Goal: Information Seeking & Learning: Learn about a topic

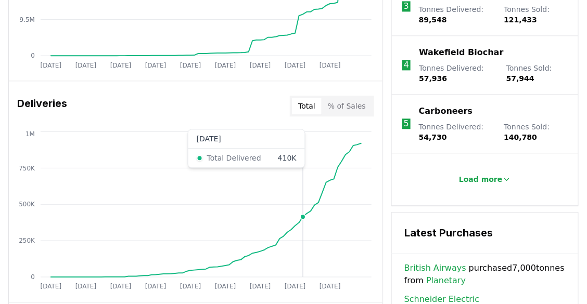
scroll to position [587, 0]
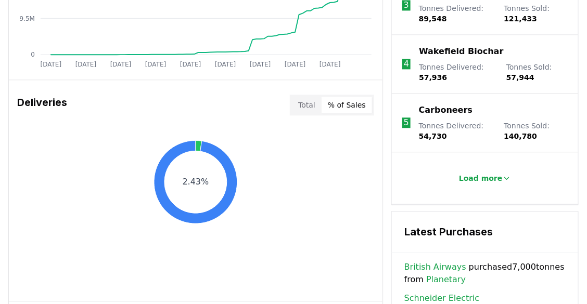
click at [347, 105] on button "% of Sales" at bounding box center [347, 105] width 50 height 17
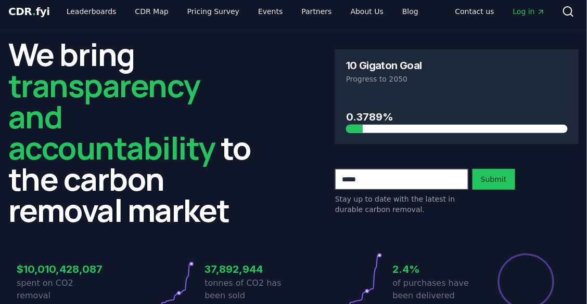
scroll to position [0, 0]
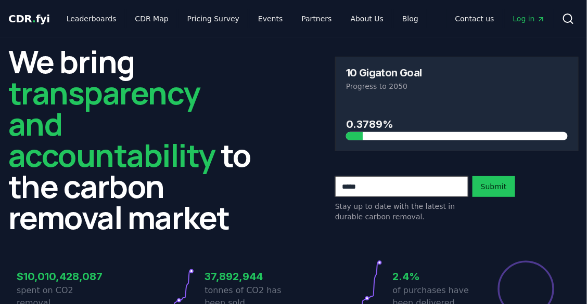
click at [329, 215] on div "We bring transparency and accountability to the carbon removal market 10 Gigato…" at bounding box center [293, 139] width 570 height 187
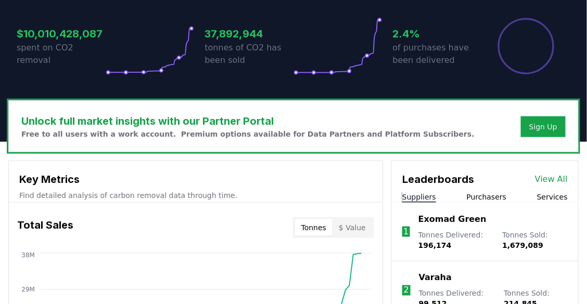
scroll to position [241, 0]
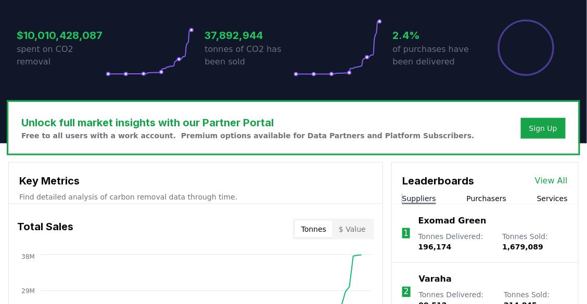
click at [329, 215] on div "Total Sales Tonnes $ Value" at bounding box center [196, 229] width 374 height 37
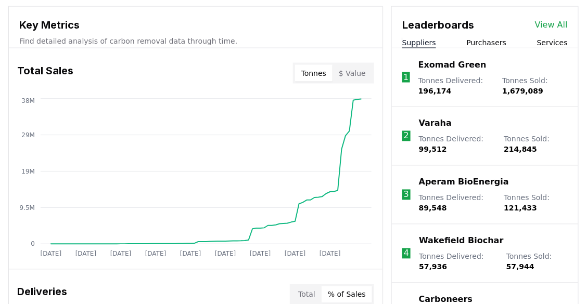
scroll to position [398, 0]
click at [361, 73] on button "$ Value" at bounding box center [352, 73] width 40 height 17
click at [316, 75] on button "Tonnes" at bounding box center [313, 73] width 37 height 17
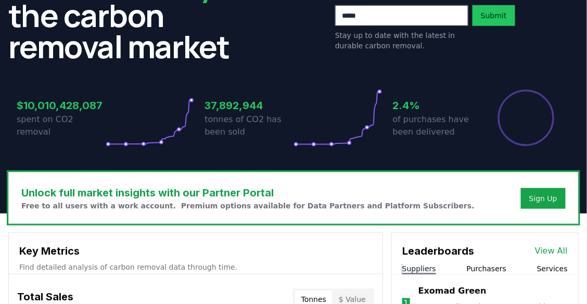
scroll to position [0, 0]
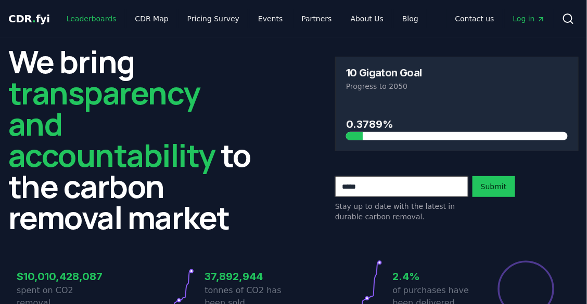
click at [89, 20] on link "Leaderboards" at bounding box center [91, 18] width 67 height 19
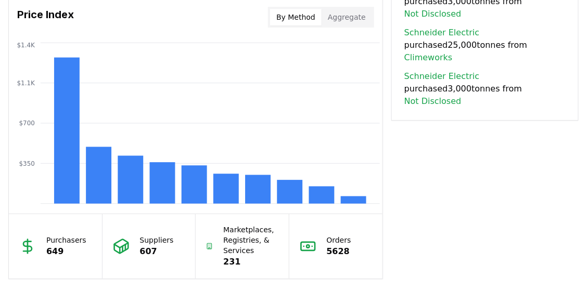
scroll to position [835, 0]
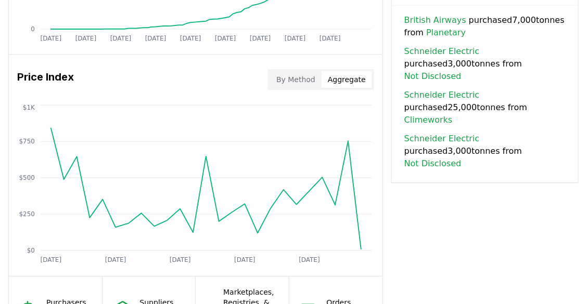
click at [352, 79] on button "Aggregate" at bounding box center [347, 79] width 50 height 17
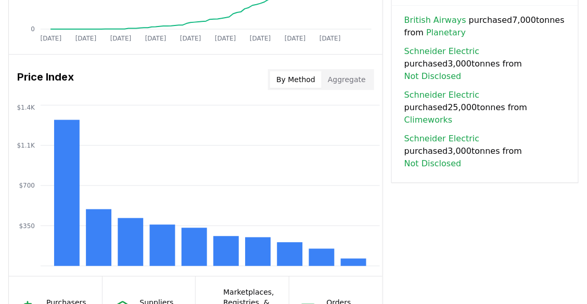
click at [295, 73] on button "By Method" at bounding box center [296, 79] width 52 height 17
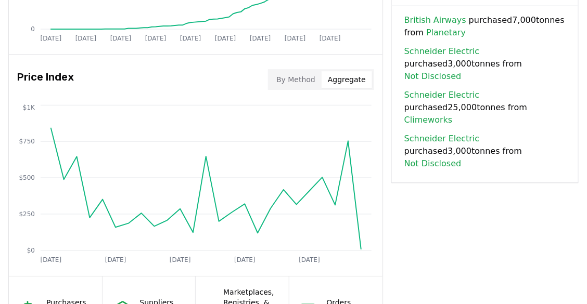
drag, startPoint x: 59, startPoint y: 165, endPoint x: 345, endPoint y: 83, distance: 297.9
click at [345, 83] on button "Aggregate" at bounding box center [347, 79] width 50 height 17
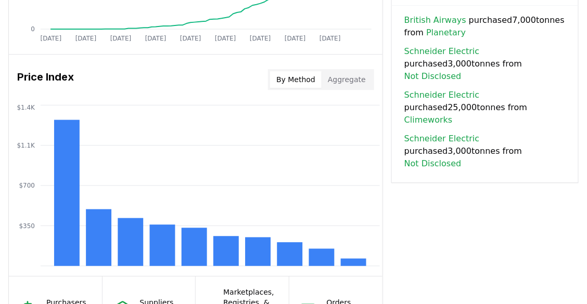
click at [288, 77] on button "By Method" at bounding box center [296, 79] width 52 height 17
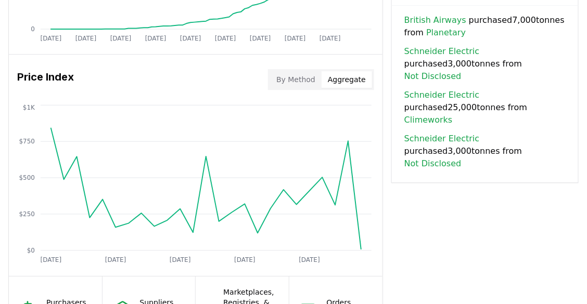
click at [345, 84] on button "Aggregate" at bounding box center [347, 79] width 50 height 17
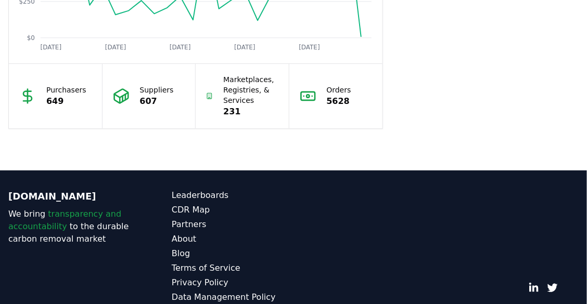
scroll to position [1078, 0]
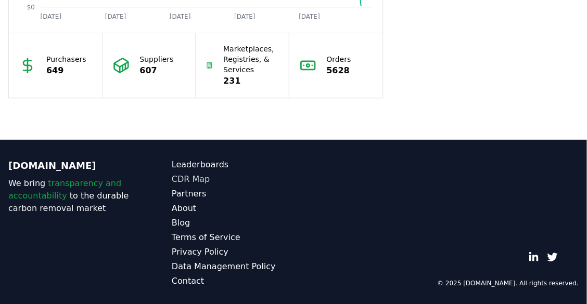
click at [200, 177] on link "CDR Map" at bounding box center [233, 179] width 122 height 12
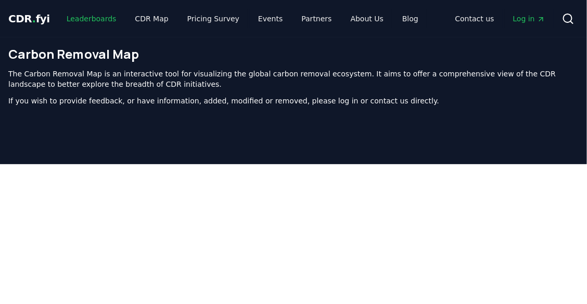
click at [106, 18] on link "Leaderboards" at bounding box center [91, 18] width 67 height 19
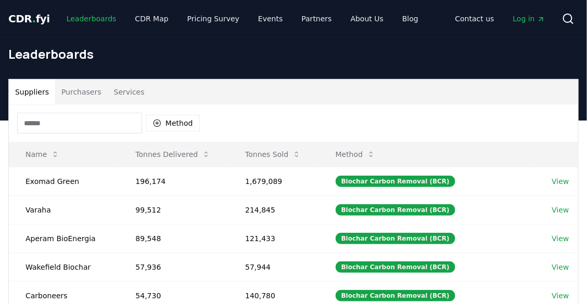
scroll to position [1, 0]
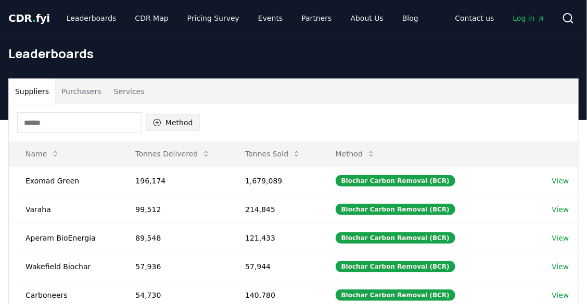
click at [175, 121] on button "Method" at bounding box center [173, 122] width 54 height 17
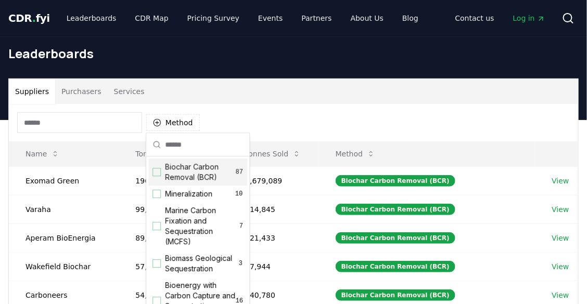
click at [207, 180] on span "Biochar Carbon Removal (BCR)" at bounding box center [200, 172] width 71 height 21
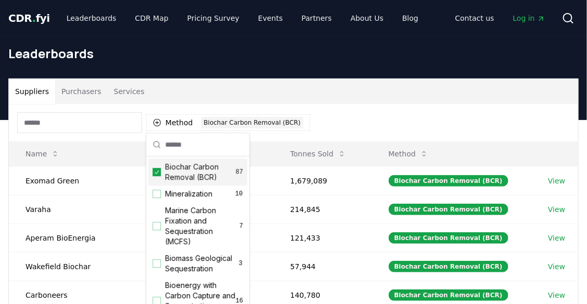
click at [337, 119] on div "Method 1 Biochar Carbon Removal (BCR)" at bounding box center [293, 122] width 569 height 37
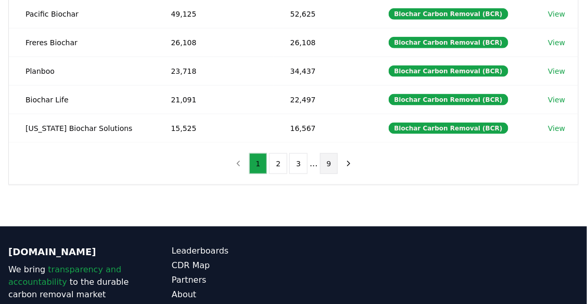
click at [329, 158] on button "9" at bounding box center [329, 163] width 18 height 21
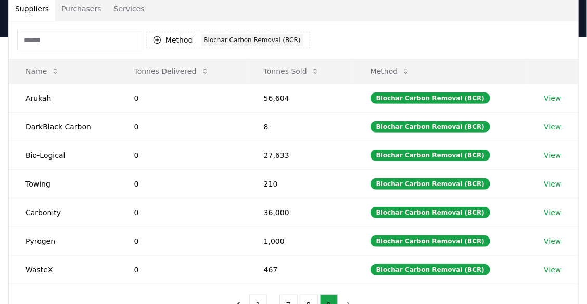
scroll to position [123, 0]
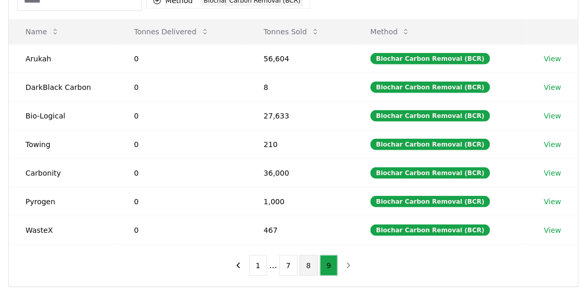
click at [306, 259] on button "8" at bounding box center [309, 265] width 18 height 21
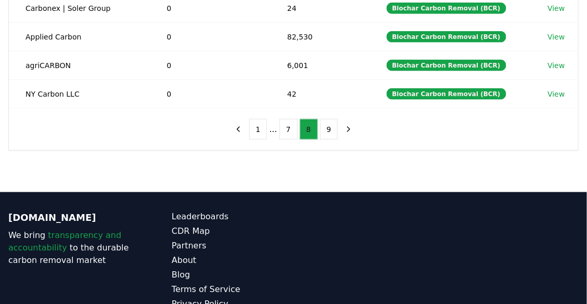
scroll to position [347, 0]
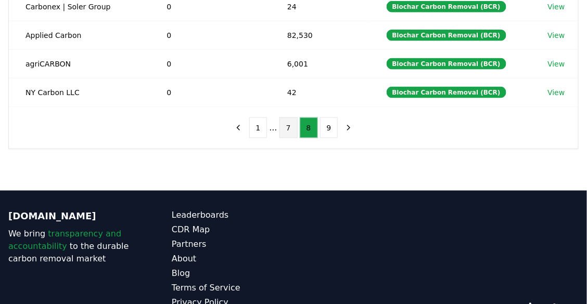
click at [283, 132] on button "7" at bounding box center [288, 128] width 18 height 21
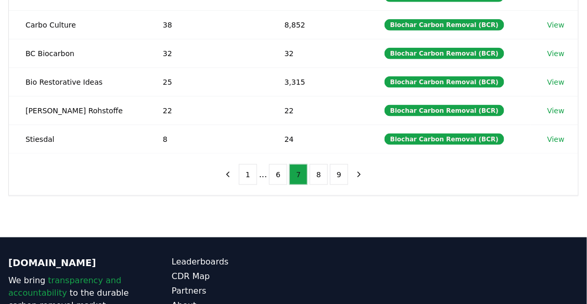
scroll to position [300, 0]
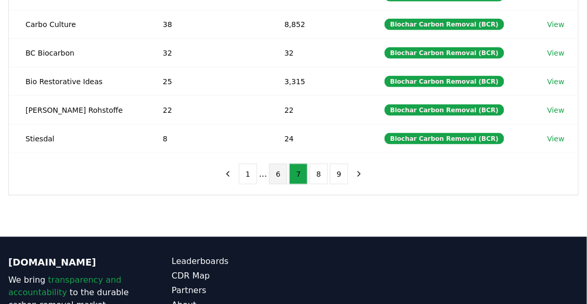
click at [283, 164] on button "6" at bounding box center [278, 174] width 18 height 21
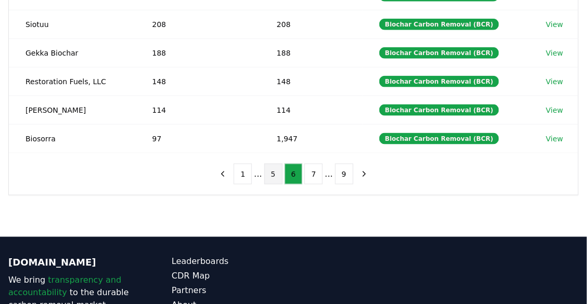
click at [278, 166] on button "5" at bounding box center [273, 174] width 18 height 21
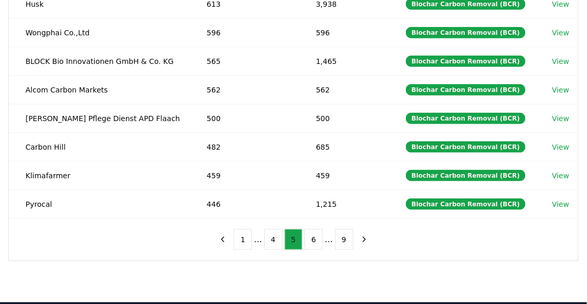
scroll to position [233, 0]
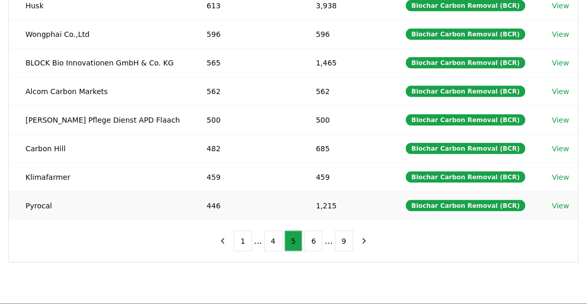
click at [319, 202] on td "1,215" at bounding box center [344, 205] width 90 height 29
click at [318, 174] on td "459" at bounding box center [344, 177] width 90 height 29
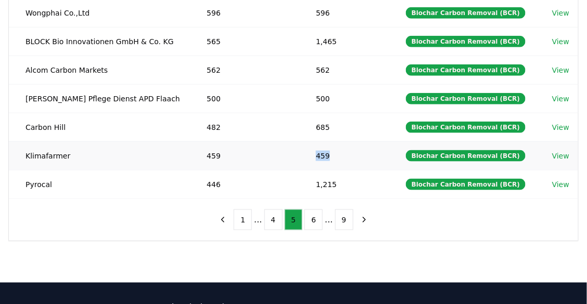
scroll to position [268, 0]
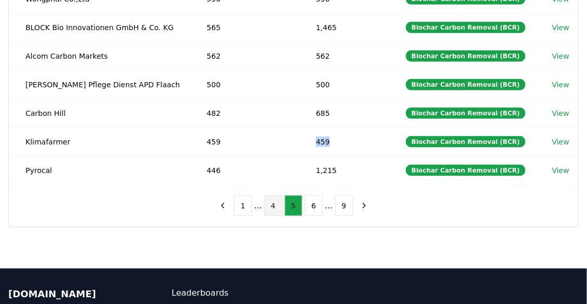
click at [280, 202] on button "4" at bounding box center [273, 206] width 18 height 21
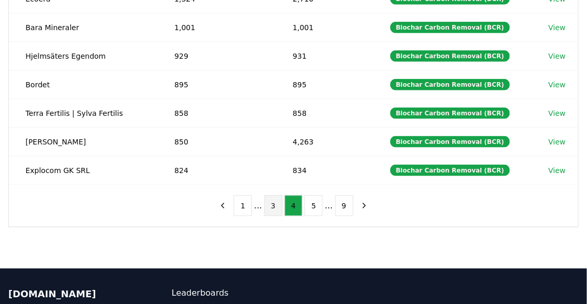
drag, startPoint x: 278, startPoint y: 203, endPoint x: 273, endPoint y: 204, distance: 5.3
click at [273, 204] on button "3" at bounding box center [273, 206] width 18 height 21
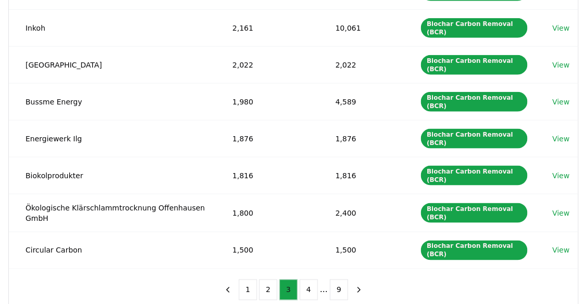
click at [273, 204] on td "1,800" at bounding box center [267, 213] width 103 height 38
click at [246, 285] on button "1" at bounding box center [248, 290] width 18 height 21
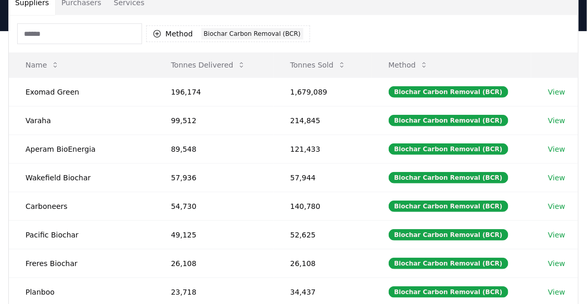
scroll to position [88, 0]
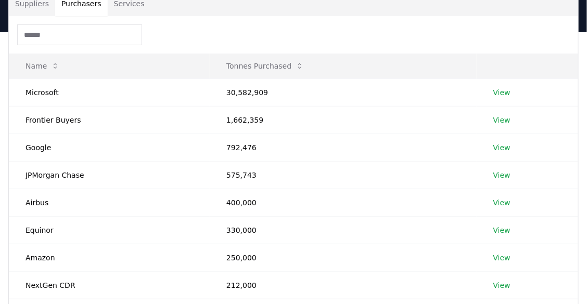
click at [78, 5] on button "Purchasers" at bounding box center [81, 3] width 53 height 25
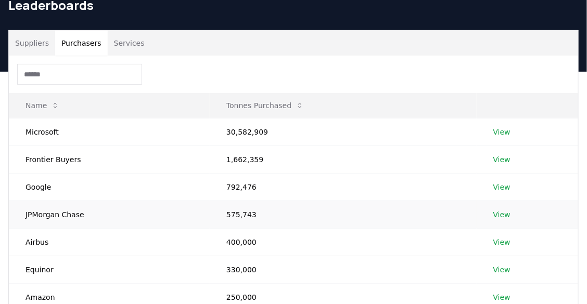
scroll to position [47, 0]
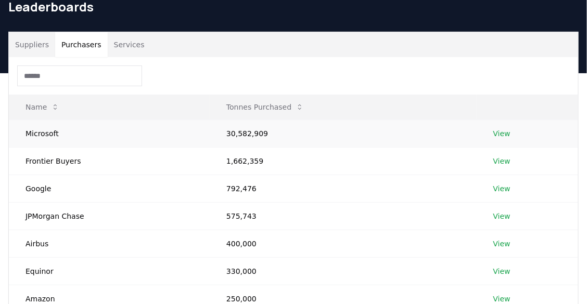
click at [503, 130] on link "View" at bounding box center [501, 134] width 17 height 10
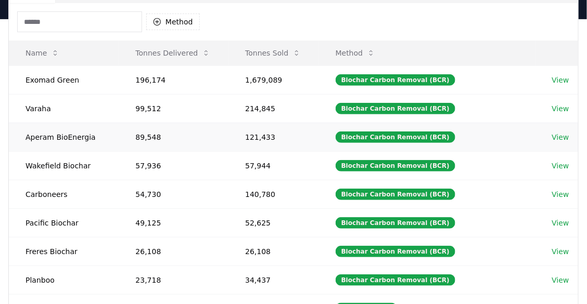
scroll to position [105, 0]
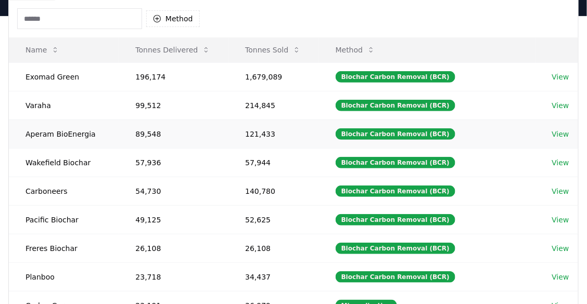
drag, startPoint x: 219, startPoint y: 195, endPoint x: 206, endPoint y: 122, distance: 74.0
click at [206, 122] on td "89,548" at bounding box center [174, 134] width 110 height 29
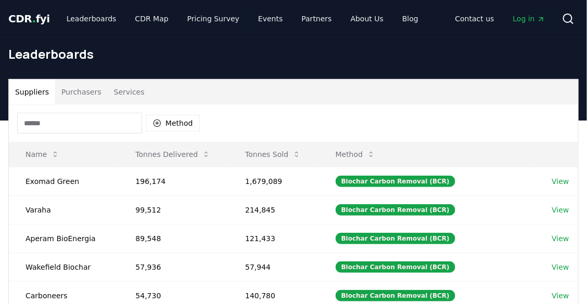
click at [26, 14] on span "CDR . fyi" at bounding box center [29, 18] width 42 height 12
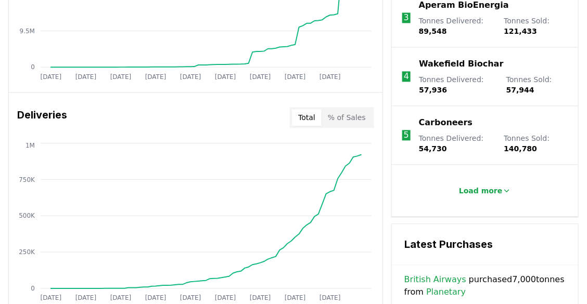
scroll to position [574, 0]
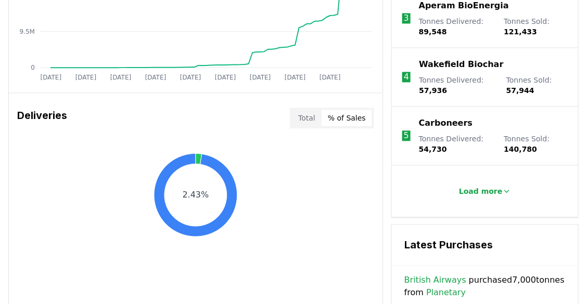
click at [354, 116] on button "% of Sales" at bounding box center [347, 118] width 50 height 17
drag, startPoint x: 204, startPoint y: 248, endPoint x: 168, endPoint y: 164, distance: 91.3
click at [168, 164] on icon at bounding box center [195, 194] width 83 height 83
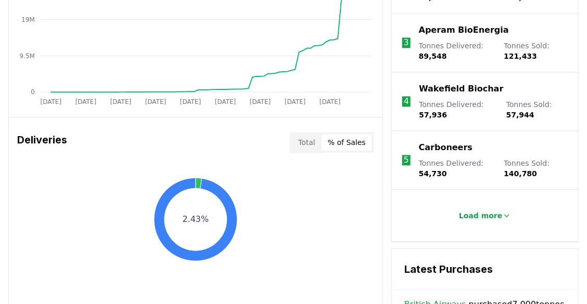
scroll to position [555, 0]
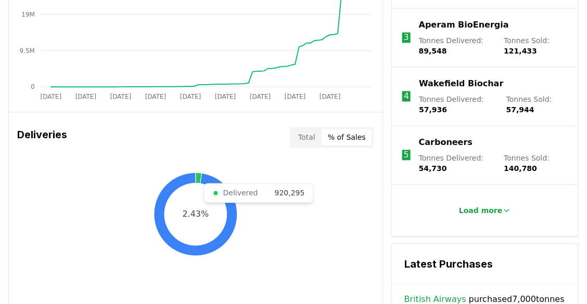
drag, startPoint x: 199, startPoint y: 178, endPoint x: 152, endPoint y: 160, distance: 49.8
click at [152, 160] on div "2.43% Delivered 920,295" at bounding box center [196, 243] width 374 height 167
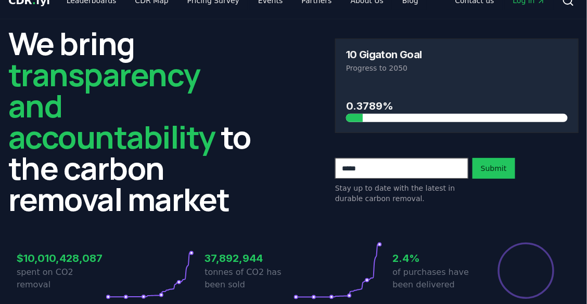
scroll to position [0, 0]
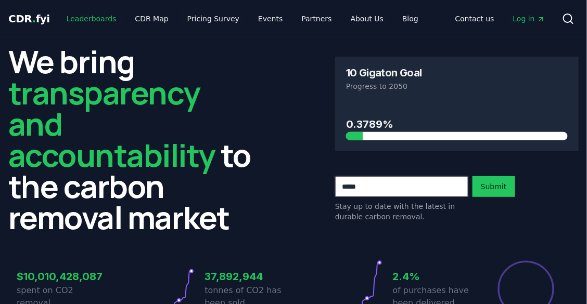
click at [108, 21] on link "Leaderboards" at bounding box center [91, 18] width 67 height 19
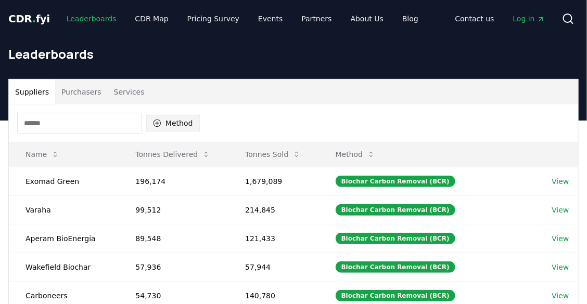
scroll to position [51, 0]
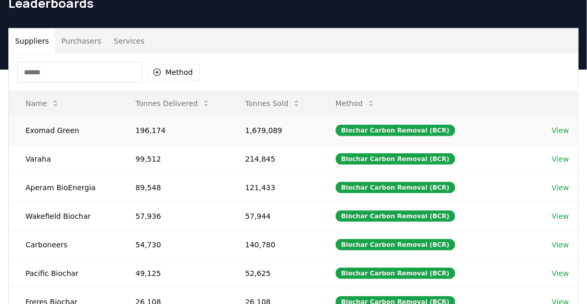
click at [554, 131] on link "View" at bounding box center [560, 130] width 17 height 10
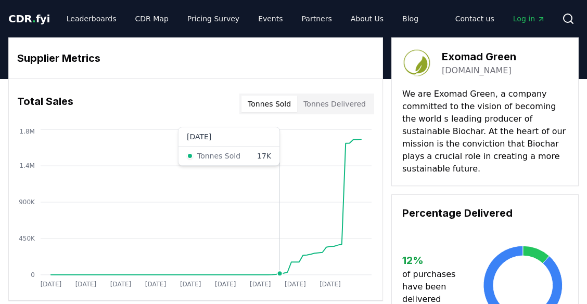
scroll to position [48, 0]
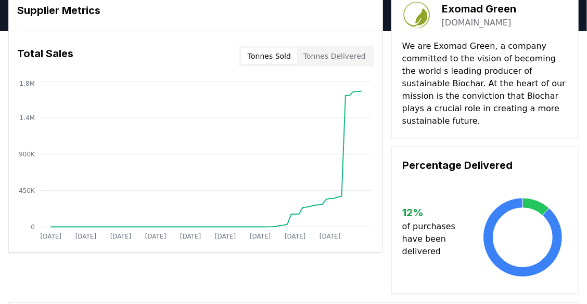
drag, startPoint x: 0, startPoint y: 0, endPoint x: 215, endPoint y: 66, distance: 225.2
click at [215, 66] on div "Total Sales Tonnes Sold Tonnes Delivered" at bounding box center [196, 55] width 374 height 37
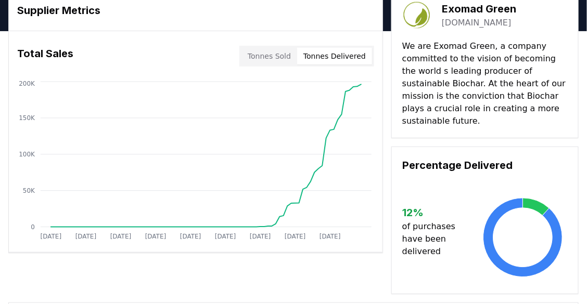
click at [323, 63] on button "Tonnes Delivered" at bounding box center [334, 56] width 75 height 17
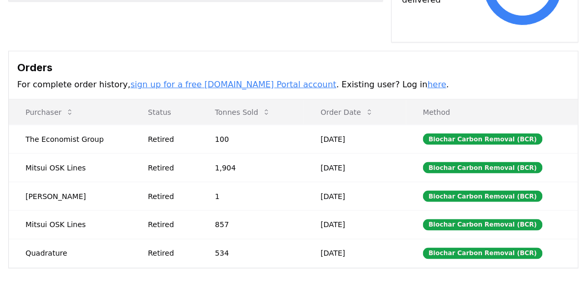
scroll to position [299, 0]
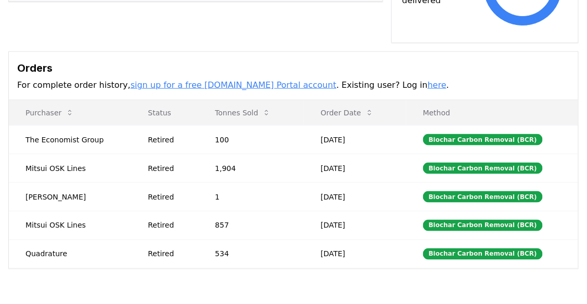
click at [428, 80] on link "here" at bounding box center [437, 85] width 19 height 10
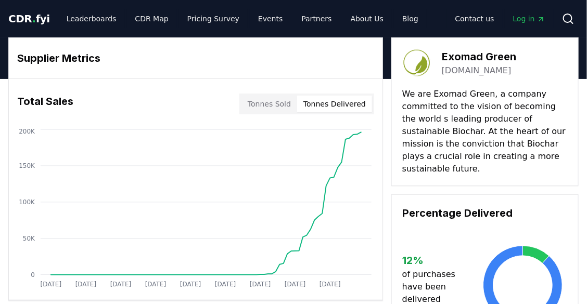
scroll to position [1, 0]
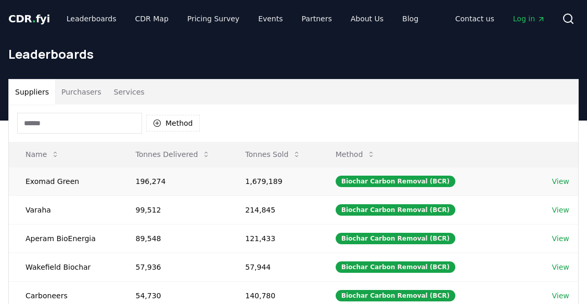
scroll to position [51, 0]
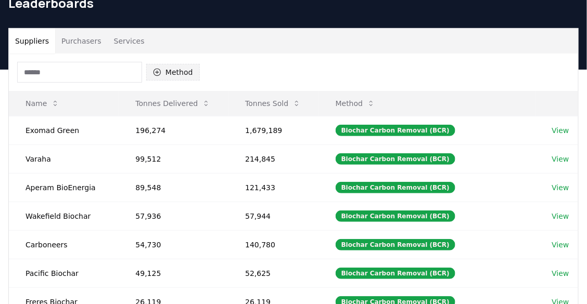
click at [166, 75] on button "Method" at bounding box center [173, 72] width 54 height 17
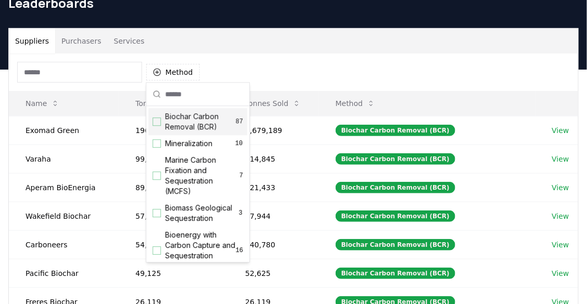
click at [156, 120] on div "Suggestions" at bounding box center [156, 122] width 8 height 8
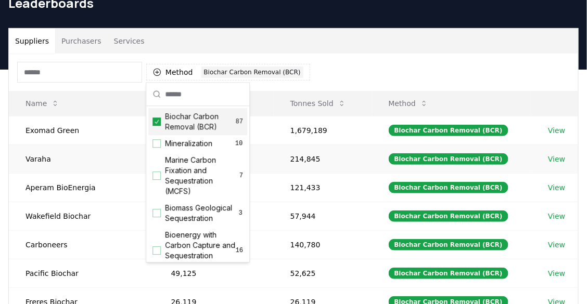
click at [331, 155] on td "214,845" at bounding box center [323, 159] width 98 height 29
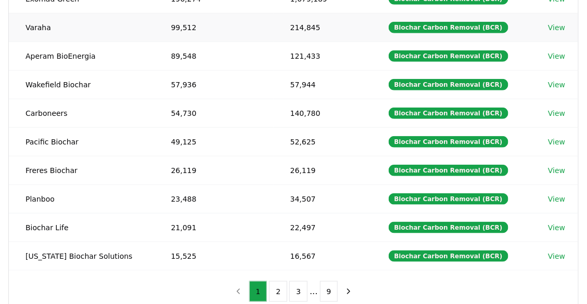
scroll to position [181, 0]
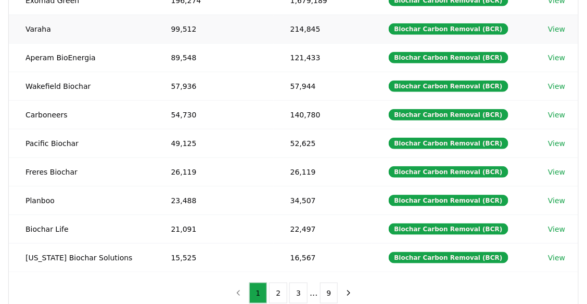
click at [331, 158] on td "26,119" at bounding box center [323, 172] width 98 height 29
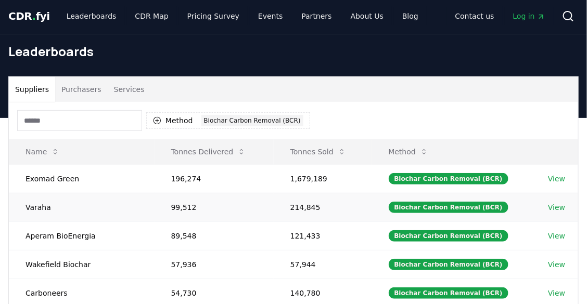
scroll to position [0, 0]
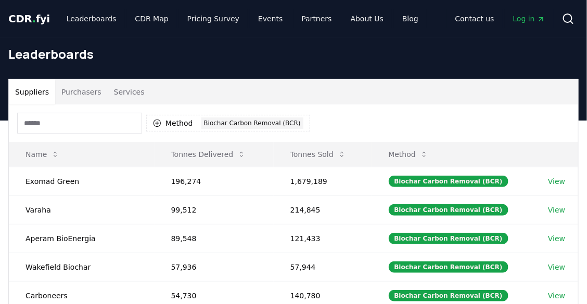
click at [24, 18] on span "CDR . fyi" at bounding box center [29, 18] width 42 height 12
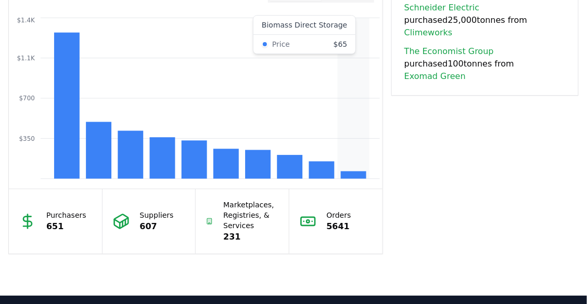
scroll to position [910, 0]
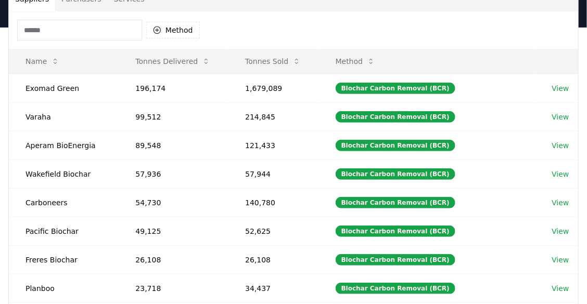
scroll to position [92, 0]
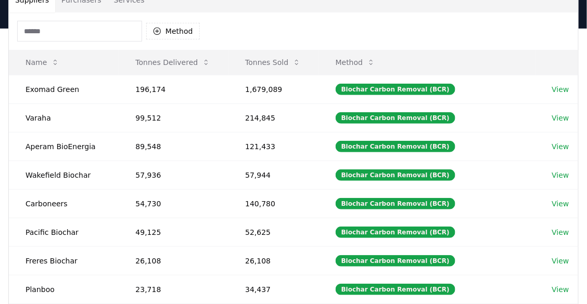
click at [168, 39] on button "Method" at bounding box center [173, 31] width 54 height 17
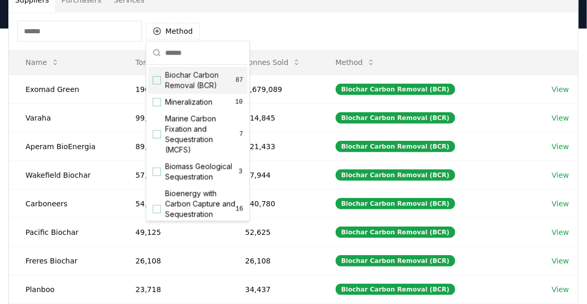
click at [198, 85] on span "Biochar Carbon Removal (BCR)" at bounding box center [200, 80] width 71 height 21
